Goal: Task Accomplishment & Management: Complete application form

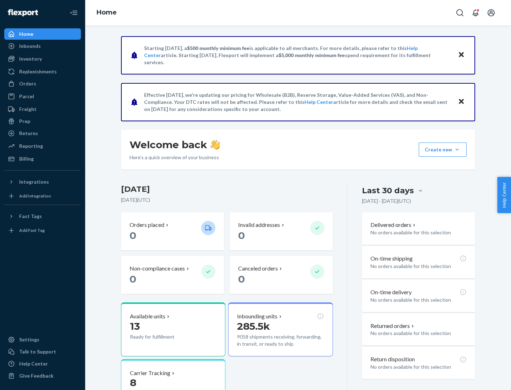
click at [457, 150] on button "Create new Create new inbound Create new order Create new product" at bounding box center [443, 150] width 48 height 14
click at [43, 46] on div "Inbounds" at bounding box center [42, 46] width 75 height 10
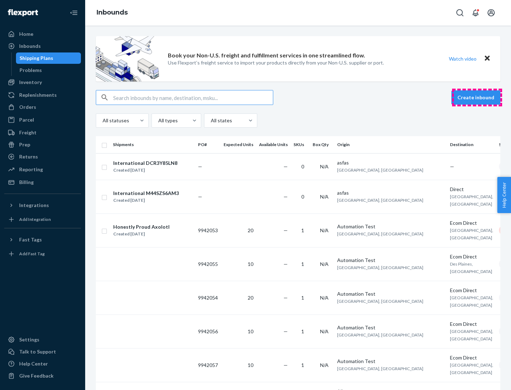
click at [477, 98] on button "Create inbound" at bounding box center [475, 97] width 49 height 14
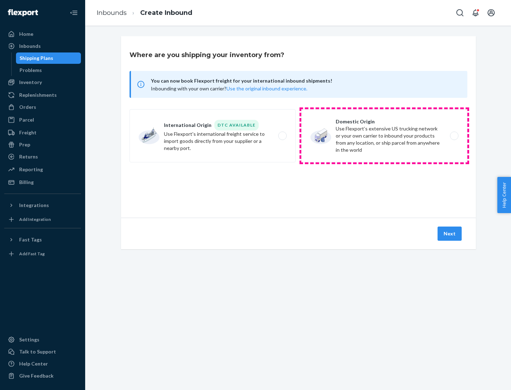
click at [384, 136] on label "Domestic Origin Use Flexport’s extensive US trucking network or your own carrie…" at bounding box center [384, 135] width 166 height 53
click at [454, 136] on input "Domestic Origin Use Flexport’s extensive US trucking network or your own carrie…" at bounding box center [456, 136] width 5 height 5
radio input "true"
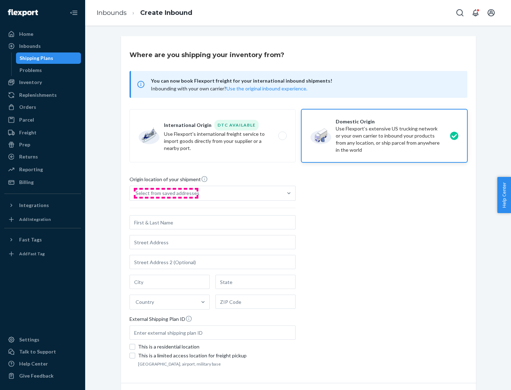
click at [166, 193] on div "Select from saved addresses" at bounding box center [167, 193] width 64 height 7
click at [136, 193] on input "Select from saved addresses" at bounding box center [135, 193] width 1 height 7
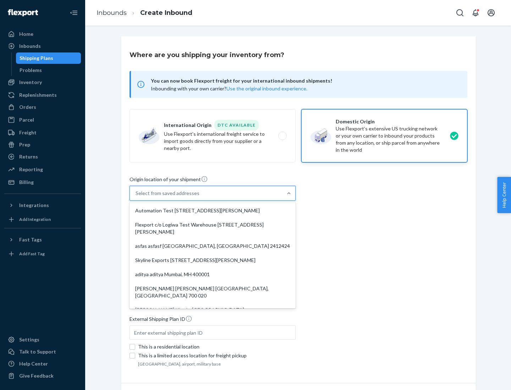
scroll to position [3, 0]
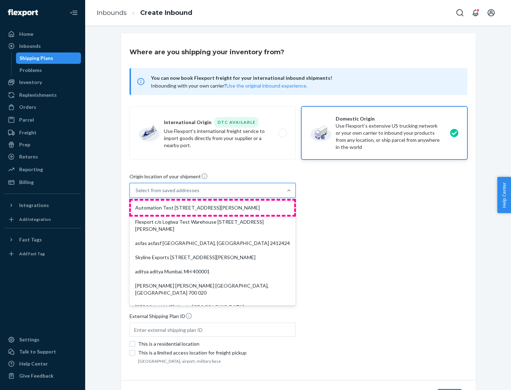
click at [212, 208] on div "Automation Test [STREET_ADDRESS][PERSON_NAME]" at bounding box center [212, 208] width 163 height 14
click at [136, 194] on input "option Automation Test [STREET_ADDRESS][PERSON_NAME]. 9 results available. Use …" at bounding box center [135, 190] width 1 height 7
type input "Automation Test"
type input "[STREET_ADDRESS][PERSON_NAME]"
type input "9th Floor"
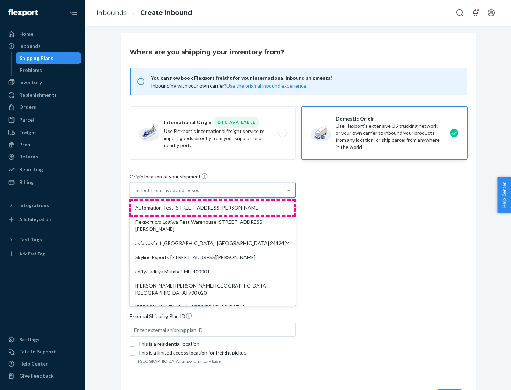
type input "[GEOGRAPHIC_DATA]"
type input "CA"
type input "94104"
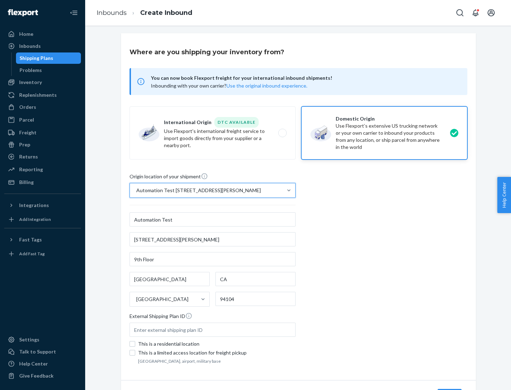
scroll to position [41, 0]
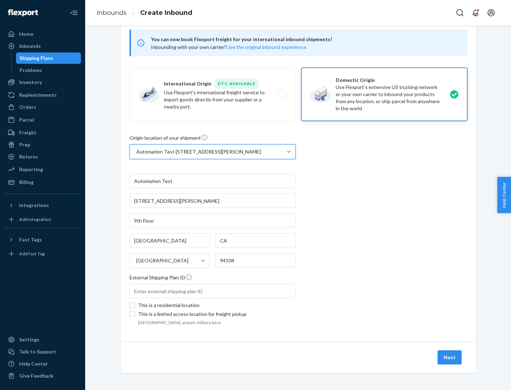
click at [450, 358] on button "Next" at bounding box center [449, 357] width 24 height 14
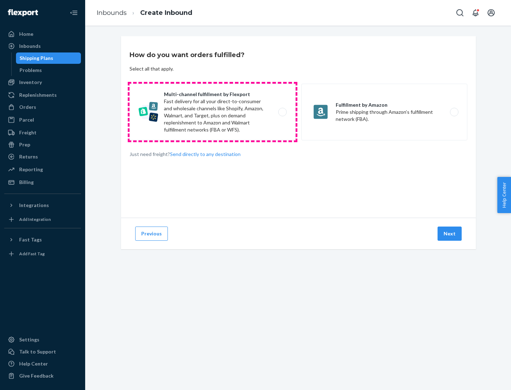
click at [212, 112] on label "Multi-channel fulfillment by Flexport Fast delivery for all your direct-to-cons…" at bounding box center [212, 112] width 166 height 57
click at [282, 112] on input "Multi-channel fulfillment by Flexport Fast delivery for all your direct-to-cons…" at bounding box center [284, 112] width 5 height 5
radio input "true"
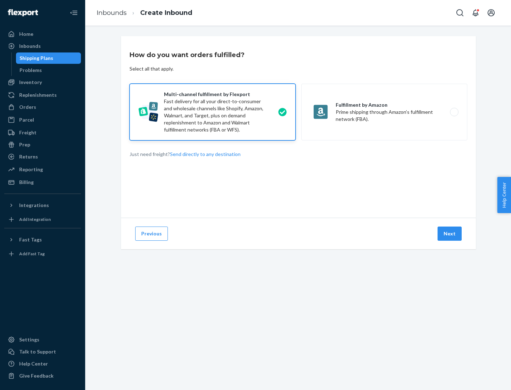
click at [450, 234] on button "Next" at bounding box center [449, 234] width 24 height 14
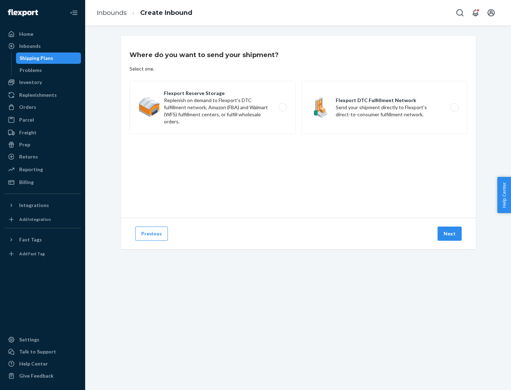
click at [384, 107] on label "Flexport DTC Fulfillment Network Send your shipment directly to Flexport's dire…" at bounding box center [384, 107] width 166 height 53
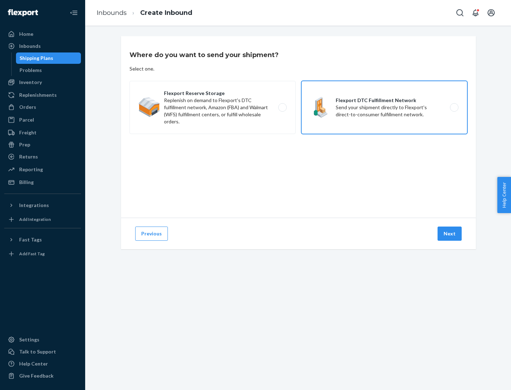
click at [454, 107] on input "Flexport DTC Fulfillment Network Send your shipment directly to Flexport's dire…" at bounding box center [456, 107] width 5 height 5
radio input "true"
click at [450, 234] on button "Next" at bounding box center [449, 234] width 24 height 14
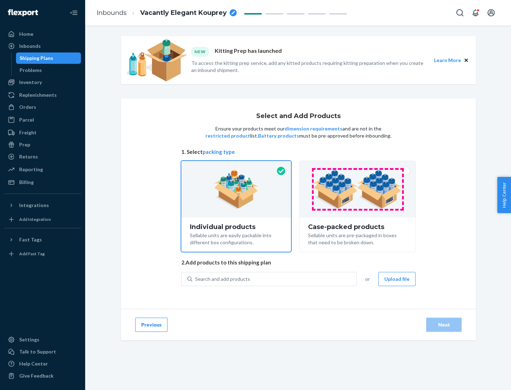
click at [358, 189] on img at bounding box center [357, 189] width 88 height 39
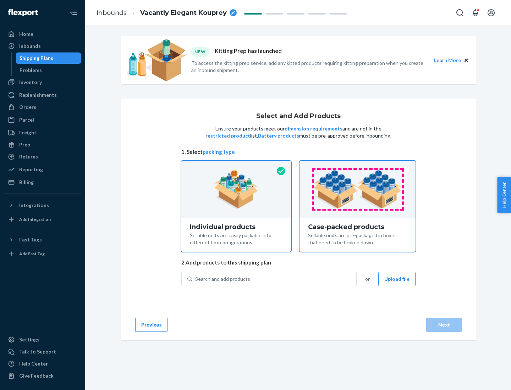
click at [358, 166] on input "Case-packed products Sellable units are pre-packaged in boxes that need to be b…" at bounding box center [357, 163] width 5 height 5
radio input "true"
radio input "false"
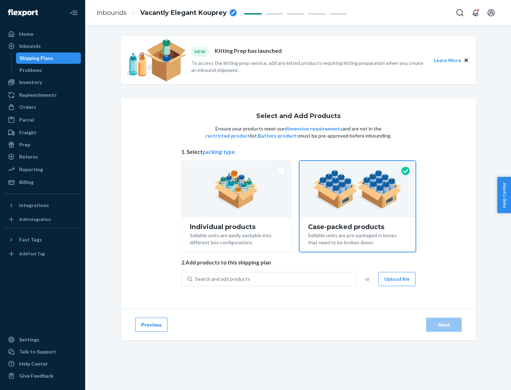
click at [275, 279] on div "Search and add products" at bounding box center [274, 279] width 164 height 13
click at [196, 279] on input "Search and add products" at bounding box center [195, 279] width 1 height 7
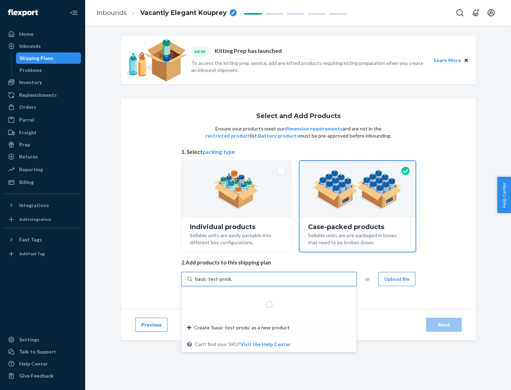
type input "basic-test-product-1"
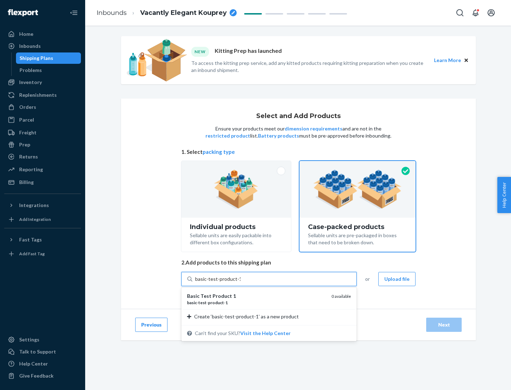
click at [256, 303] on div "basic - test - product - 1" at bounding box center [256, 303] width 139 height 6
click at [240, 283] on input "basic-test-product-1" at bounding box center [217, 279] width 45 height 7
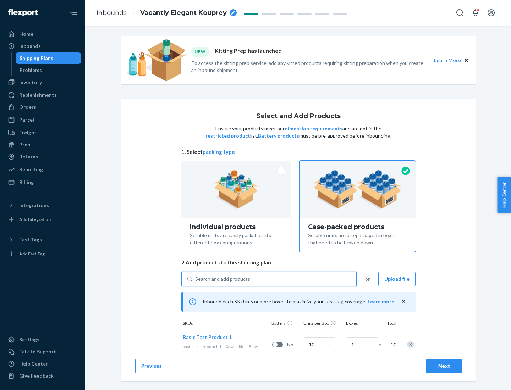
scroll to position [26, 0]
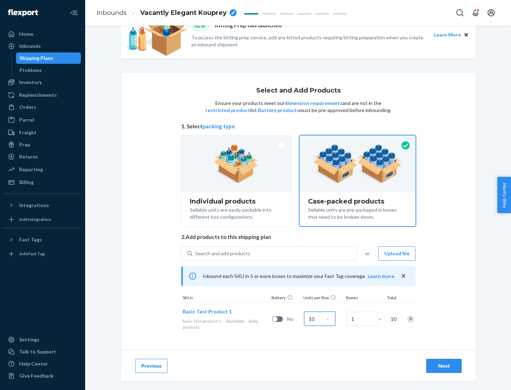
type input "10"
type input "7"
click at [444, 366] on div "Next" at bounding box center [443, 365] width 23 height 7
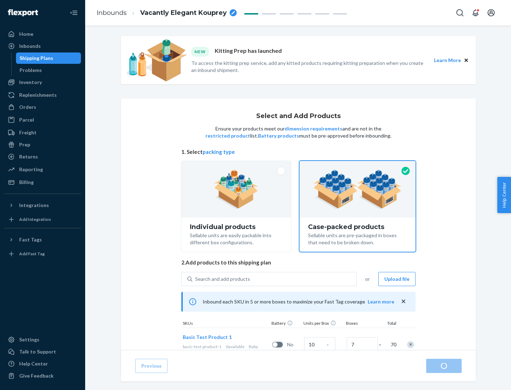
radio input "true"
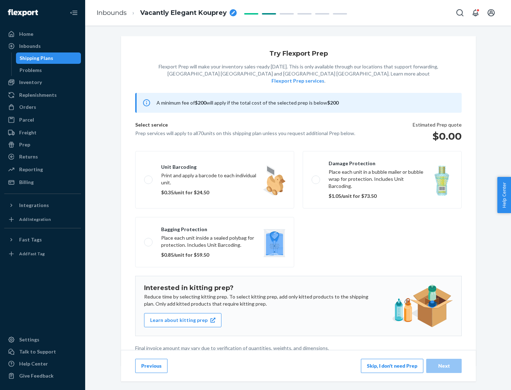
scroll to position [2, 0]
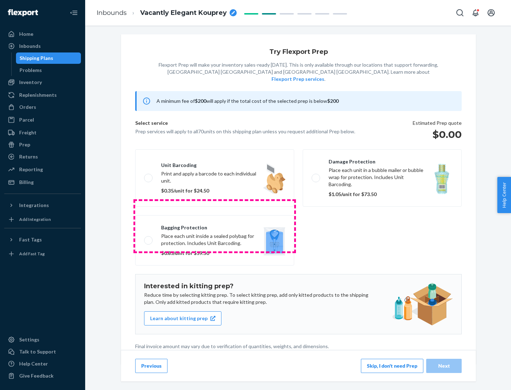
click at [215, 226] on label "Bagging protection Place each unit inside a sealed polybag for protection. Incl…" at bounding box center [214, 240] width 159 height 50
click at [149, 238] on input "Bagging protection Place each unit inside a sealed polybag for protection. Incl…" at bounding box center [146, 240] width 5 height 5
checkbox input "true"
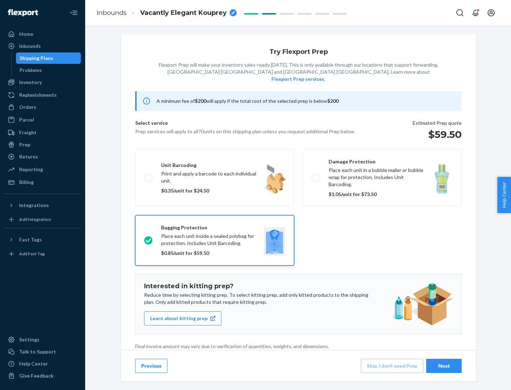
click at [444, 366] on div "Next" at bounding box center [443, 365] width 23 height 7
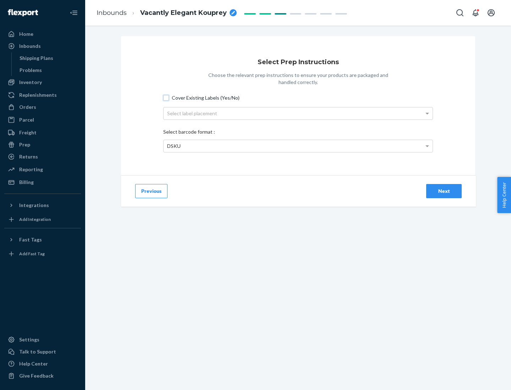
click at [166, 98] on input "Cover Existing Labels (Yes/No)" at bounding box center [166, 98] width 6 height 6
checkbox input "true"
click at [298, 113] on div "Select label placement" at bounding box center [298, 113] width 269 height 12
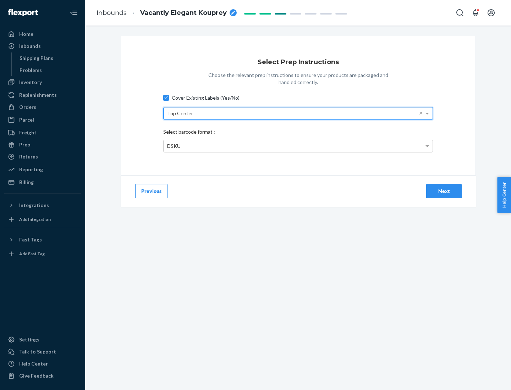
click at [298, 146] on div "DSKU" at bounding box center [298, 146] width 269 height 12
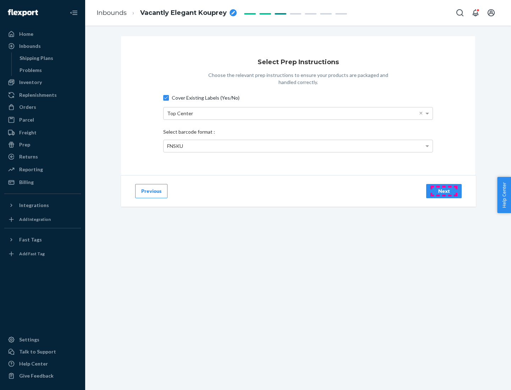
click at [444, 191] on div "Next" at bounding box center [443, 191] width 23 height 7
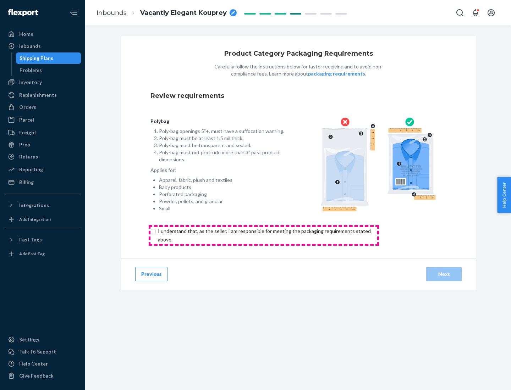
click at [264, 235] on input "checkbox" at bounding box center [268, 235] width 236 height 17
checkbox input "true"
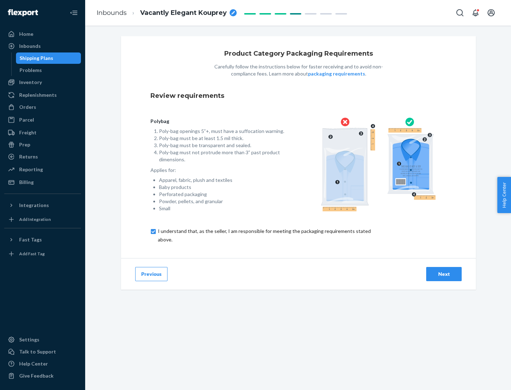
click at [444, 274] on div "Next" at bounding box center [443, 274] width 23 height 7
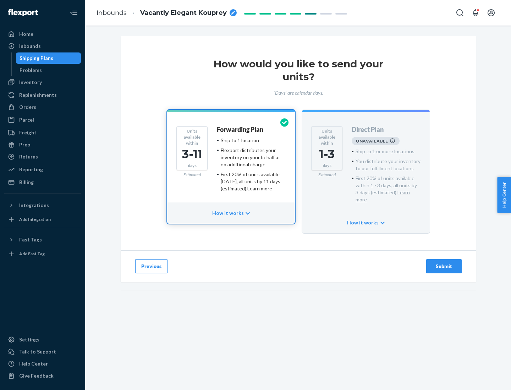
click at [240, 129] on h4 "Forwarding Plan" at bounding box center [240, 129] width 46 height 7
click at [444, 263] on div "Submit" at bounding box center [443, 266] width 23 height 7
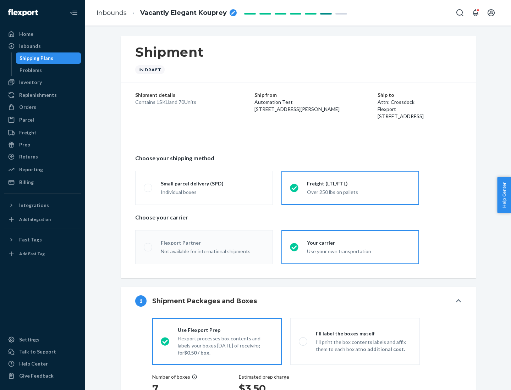
radio input "true"
radio input "false"
radio input "true"
radio input "false"
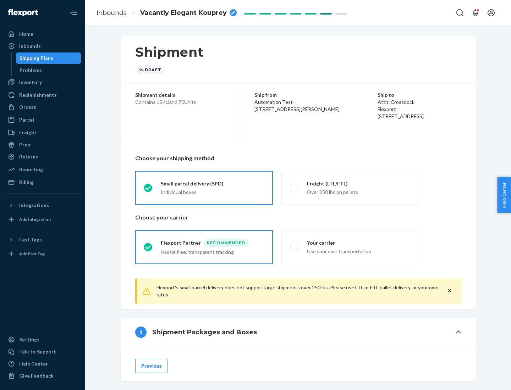
click at [350, 188] on div "Over 250 lbs on pallets" at bounding box center [359, 191] width 104 height 9
click at [294, 188] on input "Freight (LTL/FTL) Over 250 lbs on pallets" at bounding box center [292, 187] width 5 height 5
radio input "true"
radio input "false"
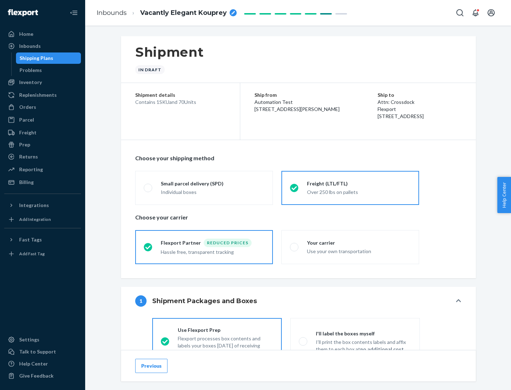
scroll to position [39, 0]
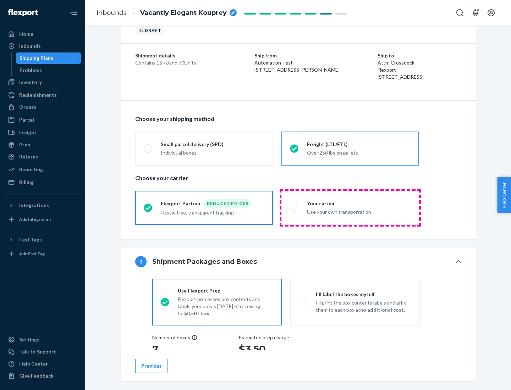
click at [350, 207] on div "Use your own transportation" at bounding box center [359, 211] width 104 height 9
click at [294, 207] on input "Your carrier Use your own transportation" at bounding box center [292, 207] width 5 height 5
radio input "true"
radio input "false"
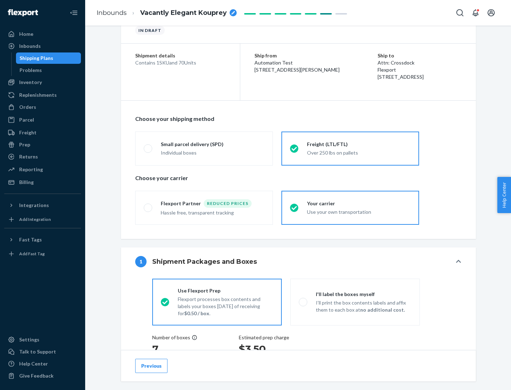
scroll to position [134, 0]
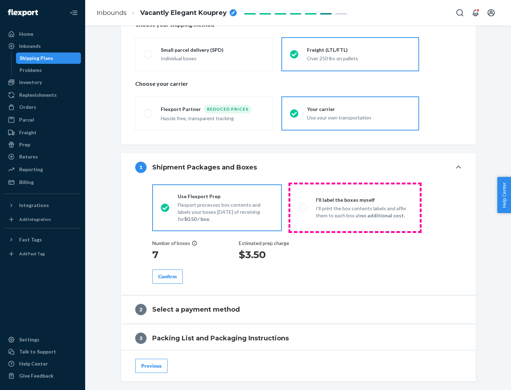
click at [355, 207] on p "I’ll print the box contents labels and affix them to each box at no additional …" at bounding box center [363, 212] width 95 height 14
click at [303, 207] on input "I'll label the boxes myself I’ll print the box contents labels and affix them t…" at bounding box center [301, 207] width 5 height 5
radio input "true"
radio input "false"
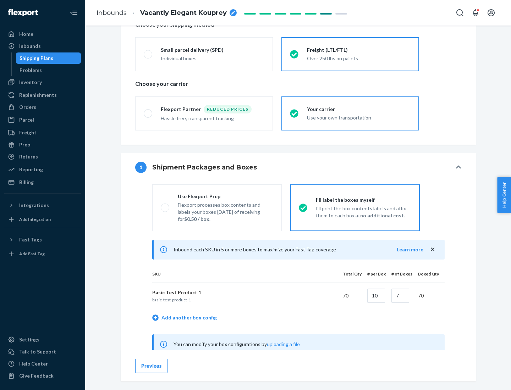
scroll to position [222, 0]
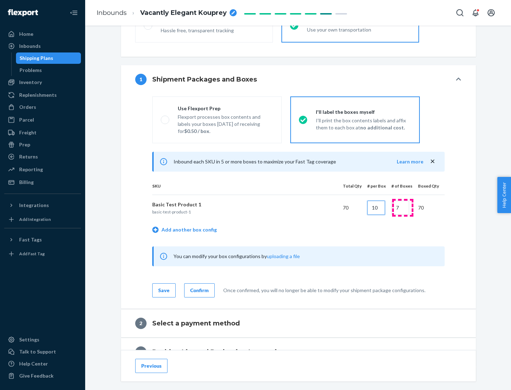
type input "10"
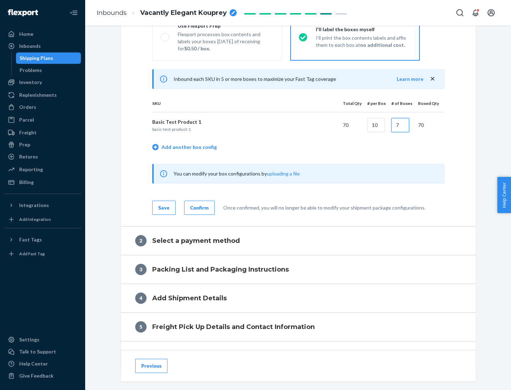
type input "7"
click at [198, 207] on div "Confirm" at bounding box center [199, 207] width 18 height 7
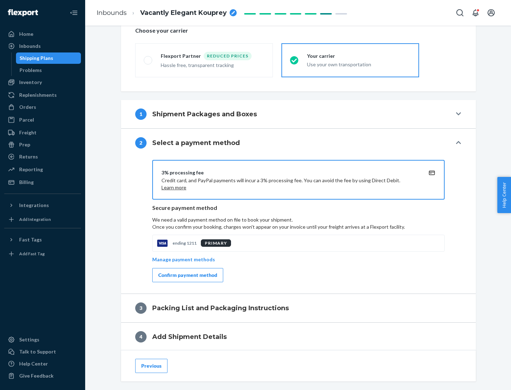
scroll to position [254, 0]
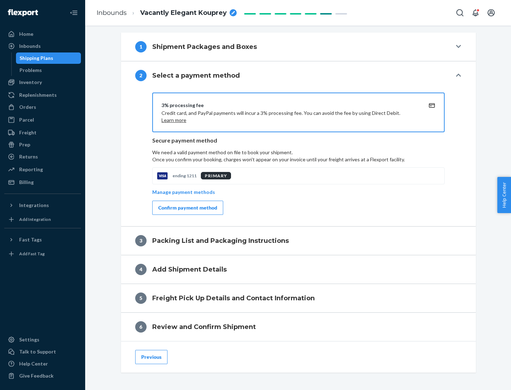
click at [187, 208] on div "Confirm payment method" at bounding box center [187, 207] width 59 height 7
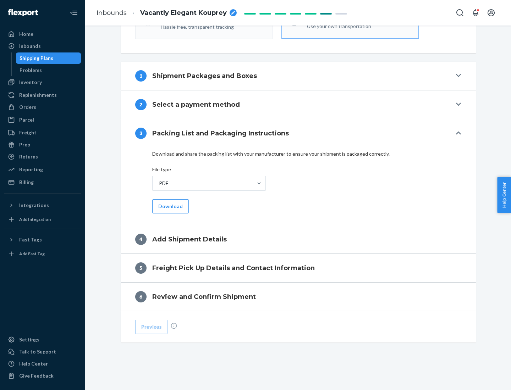
scroll to position [224, 0]
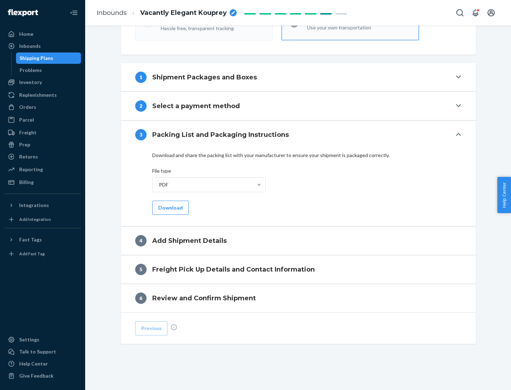
click at [170, 207] on button "Download" at bounding box center [170, 208] width 37 height 14
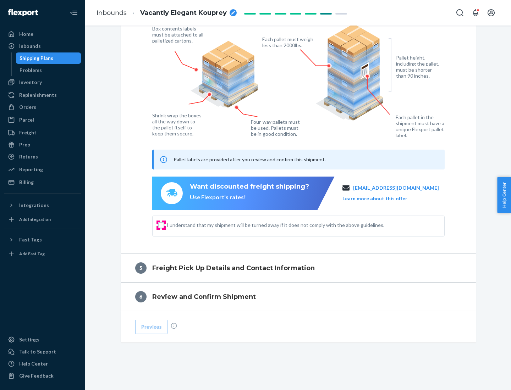
click at [161, 225] on input "I understand that my shipment will be turned away if it does not comply with th…" at bounding box center [161, 225] width 6 height 6
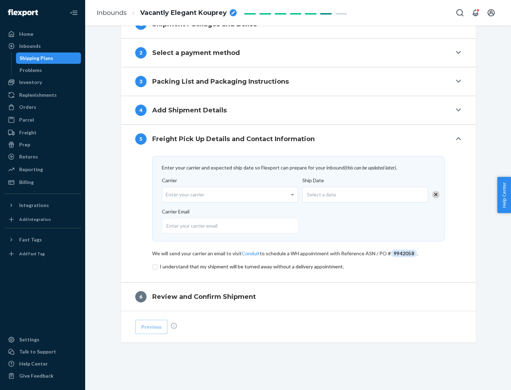
click at [298, 266] on input "checkbox" at bounding box center [298, 266] width 292 height 9
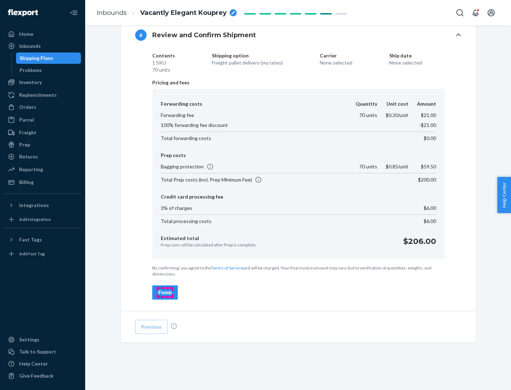
click at [165, 293] on div "Finish" at bounding box center [164, 292] width 13 height 7
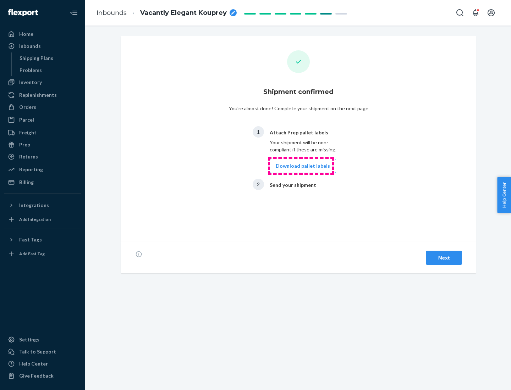
click at [301, 166] on button "Download pallet labels" at bounding box center [303, 166] width 66 height 14
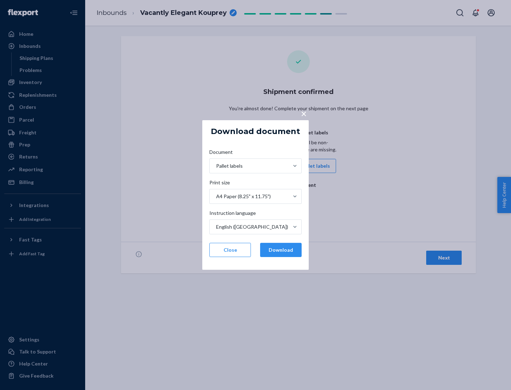
click at [281, 250] on button "Download" at bounding box center [280, 250] width 41 height 14
click at [303, 113] on span "×" at bounding box center [304, 113] width 6 height 12
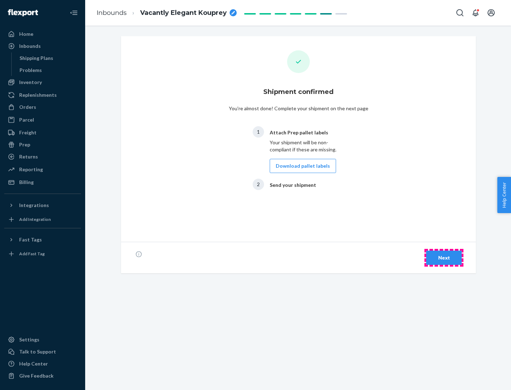
click at [444, 258] on div "Next" at bounding box center [443, 257] width 23 height 7
